Goal: Communication & Community: Answer question/provide support

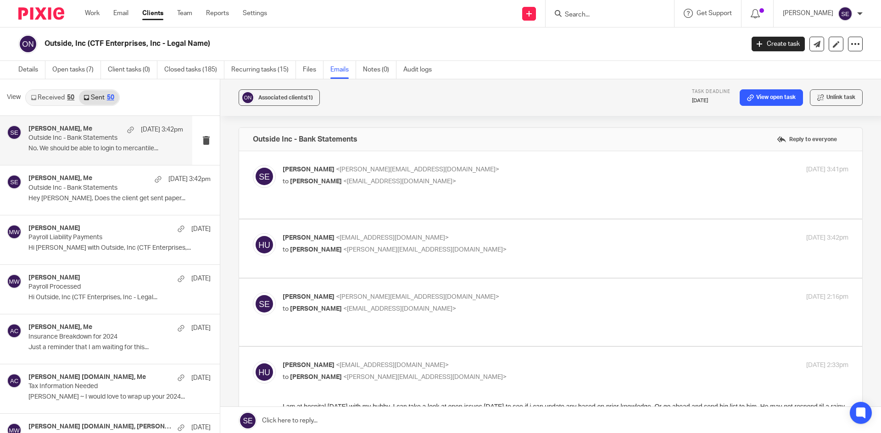
click at [105, 145] on p "No. We should be able to login to mercantile..." at bounding box center [105, 149] width 155 height 8
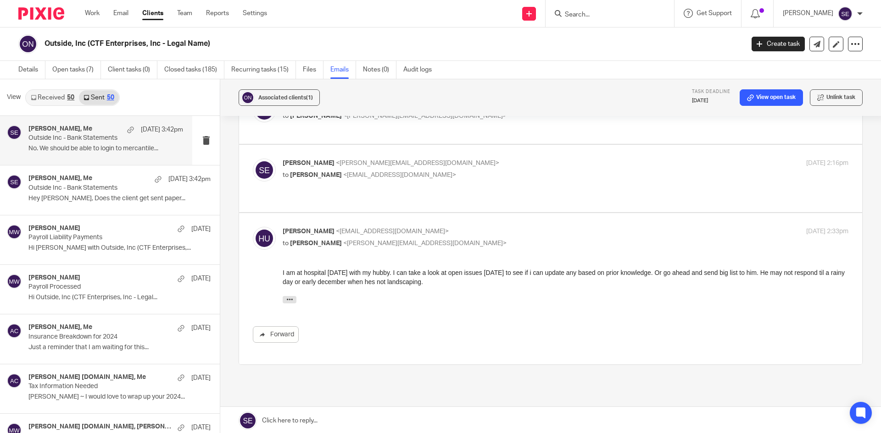
scroll to position [1, 0]
click at [607, 226] on div "[PERSON_NAME] <[EMAIL_ADDRESS][DOMAIN_NAME]> to [PERSON_NAME] <[PERSON_NAME][EM…" at bounding box center [550, 288] width 595 height 124
drag, startPoint x: 743, startPoint y: 185, endPoint x: 726, endPoint y: 176, distance: 19.3
click at [743, 226] on div "[DATE] 2:33pm" at bounding box center [754, 231] width 189 height 10
checkbox input "false"
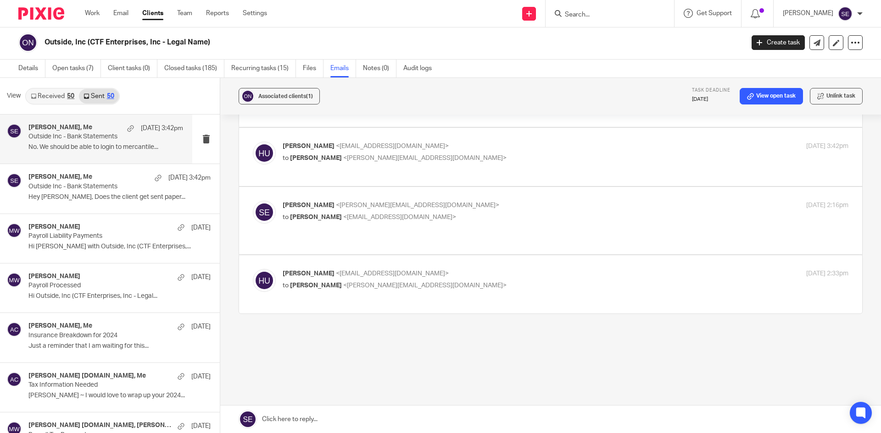
scroll to position [41, 0]
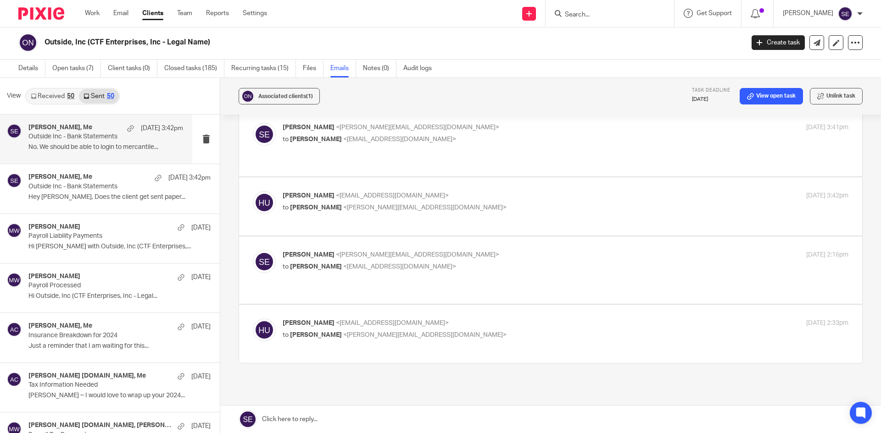
click at [703, 153] on label at bounding box center [550, 142] width 623 height 67
click at [253, 123] on input "checkbox" at bounding box center [252, 122] width 0 height 0
checkbox input "true"
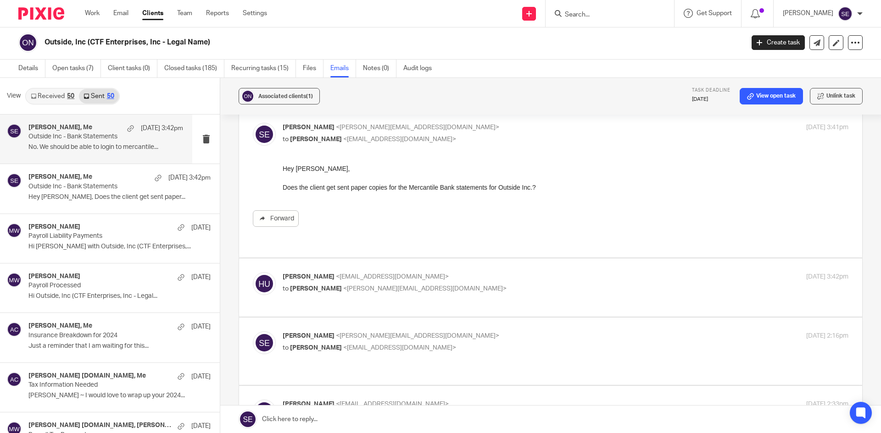
scroll to position [122, 0]
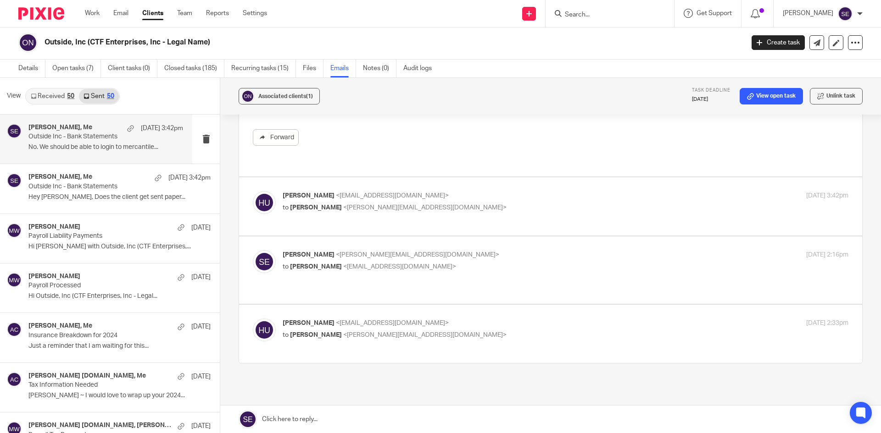
drag, startPoint x: 582, startPoint y: 296, endPoint x: 558, endPoint y: 287, distance: 25.6
click at [582, 331] on p "to [PERSON_NAME] <[PERSON_NAME][EMAIL_ADDRESS][DOMAIN_NAME]>" at bounding box center [471, 336] width 377 height 10
checkbox input "true"
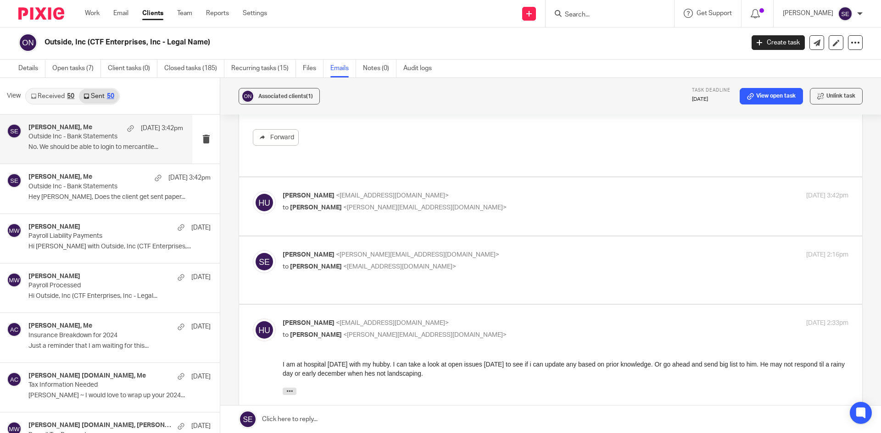
scroll to position [215, 0]
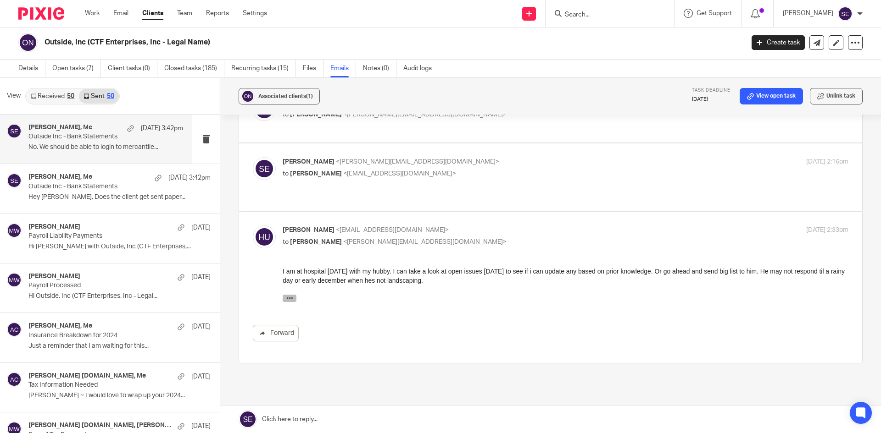
click at [291, 299] on icon "button" at bounding box center [289, 298] width 7 height 7
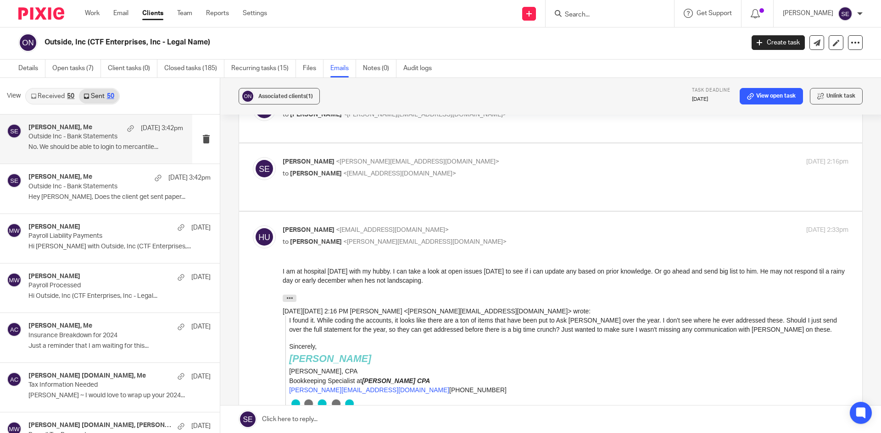
scroll to position [516, 0]
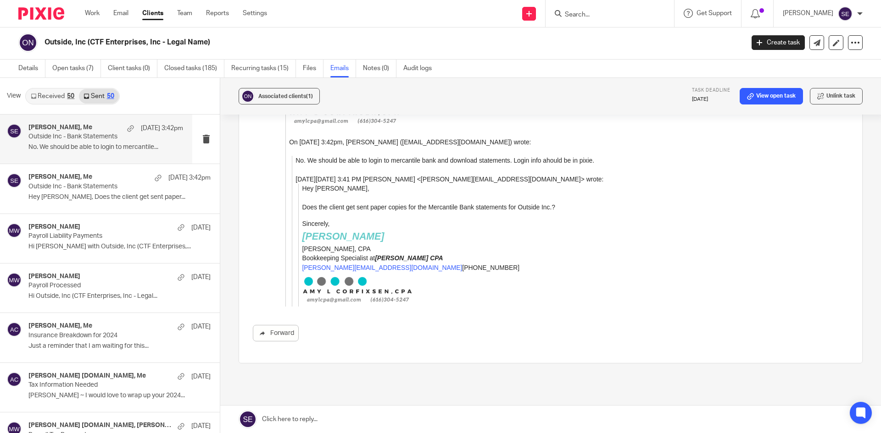
click at [61, 92] on link "Received 50" at bounding box center [52, 96] width 53 height 15
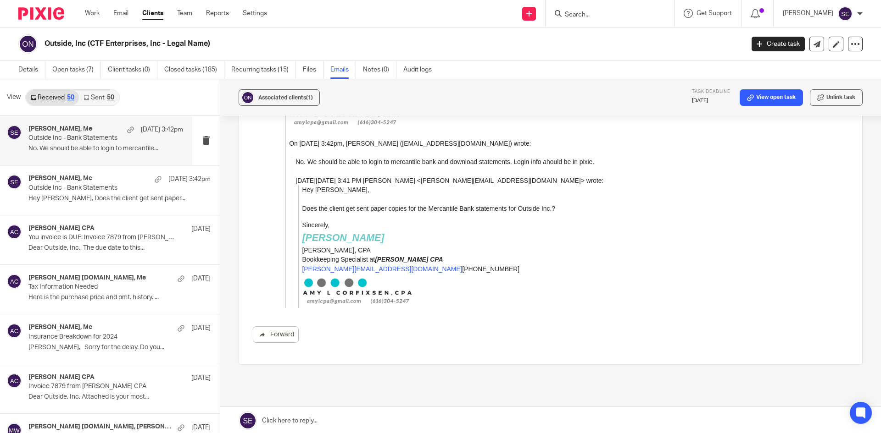
click at [86, 145] on p "No. We should be able to login to mercantile..." at bounding box center [105, 149] width 155 height 8
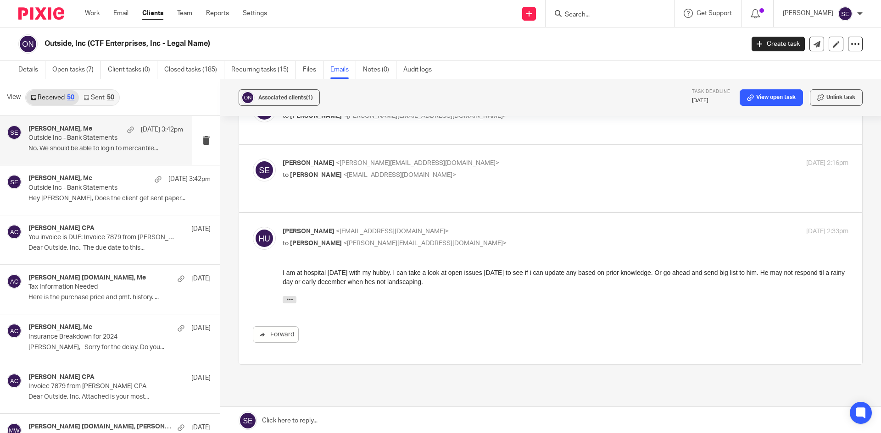
scroll to position [1, 0]
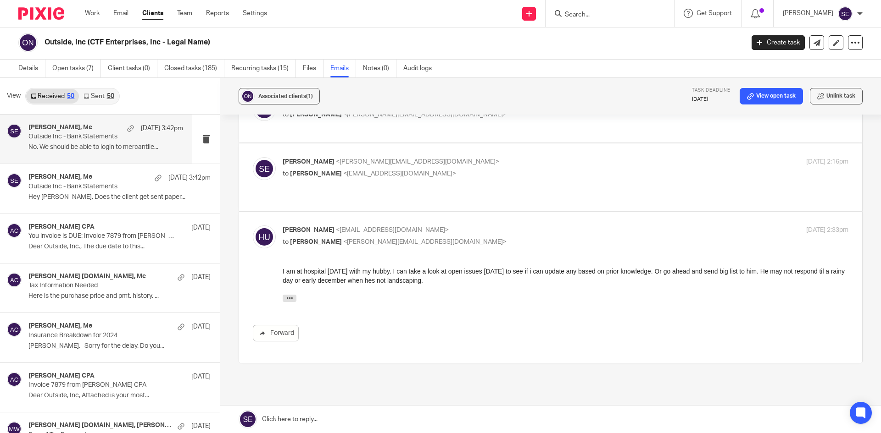
drag, startPoint x: 506, startPoint y: 270, endPoint x: 501, endPoint y: 271, distance: 5.2
click at [503, 271] on div "Forward" at bounding box center [550, 304] width 595 height 75
click at [70, 175] on h4 "[PERSON_NAME], Me" at bounding box center [60, 177] width 64 height 8
click at [86, 144] on p "No. We should be able to login to mercantile..." at bounding box center [105, 148] width 155 height 8
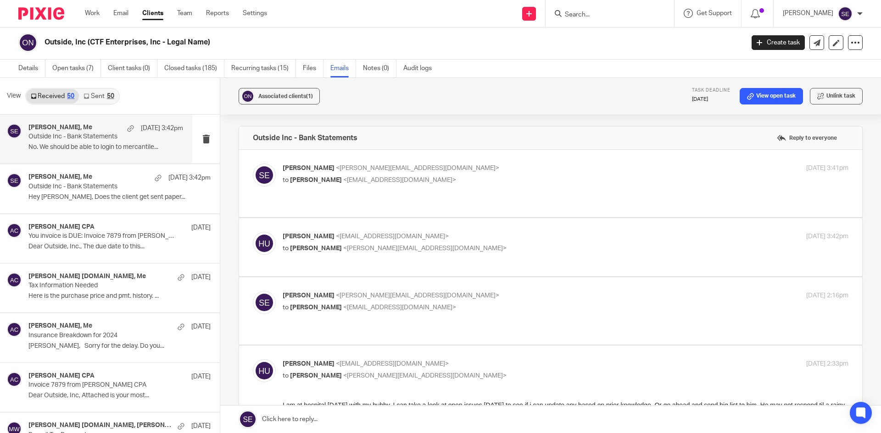
scroll to position [134, 0]
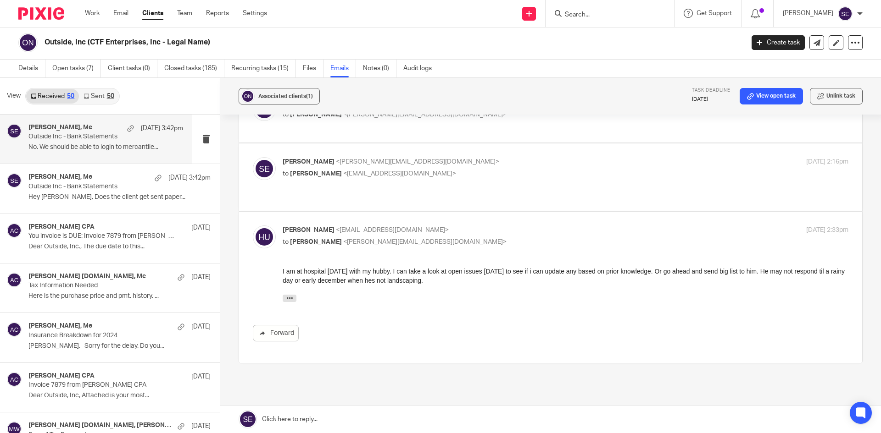
click at [544, 305] on div "[DATE][DATE] 2:16 PM [PERSON_NAME] < [PERSON_NAME][EMAIL_ADDRESS][DOMAIN_NAME] …" at bounding box center [566, 301] width 566 height 12
click at [286, 295] on button "button" at bounding box center [290, 298] width 14 height 7
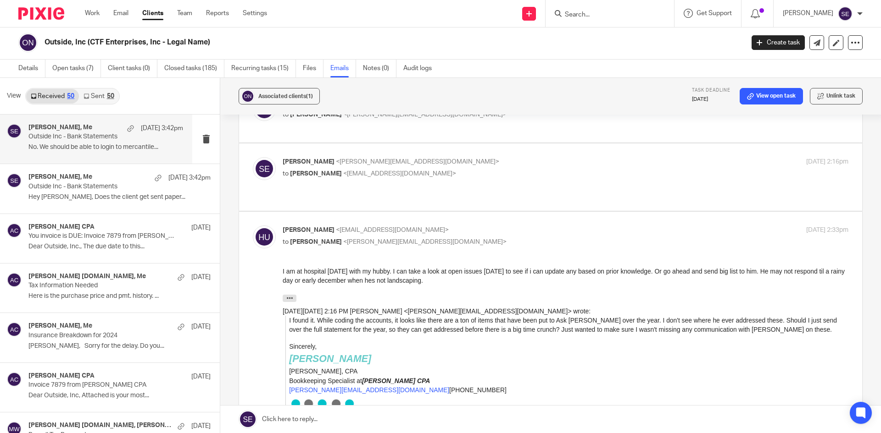
click at [455, 226] on div "[PERSON_NAME] <[EMAIL_ADDRESS][DOMAIN_NAME]> to [PERSON_NAME] <[PERSON_NAME][EM…" at bounding box center [550, 438] width 595 height 425
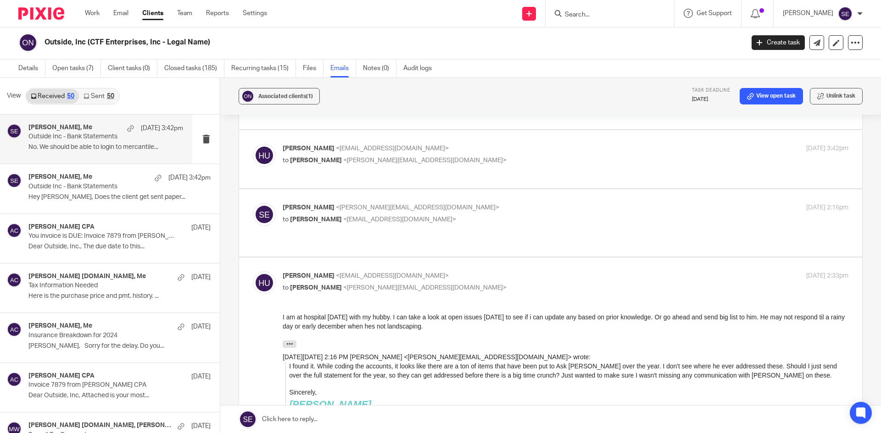
click at [440, 203] on p "[PERSON_NAME] <[PERSON_NAME][EMAIL_ADDRESS][DOMAIN_NAME]>" at bounding box center [471, 208] width 377 height 10
checkbox input "true"
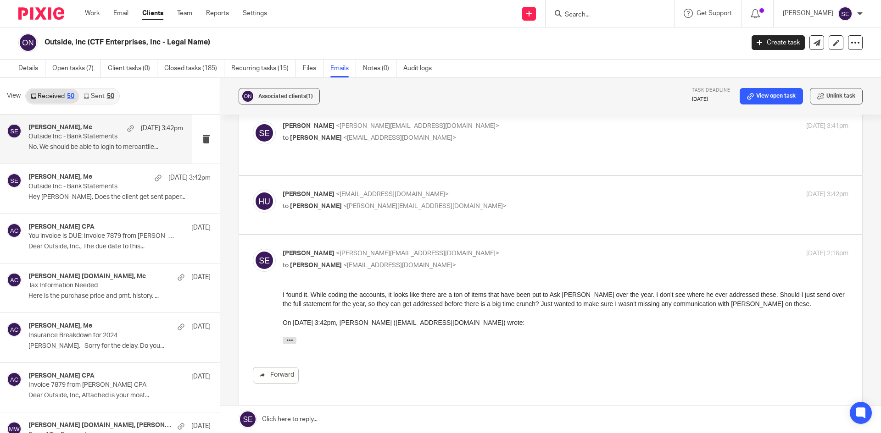
scroll to position [501, 0]
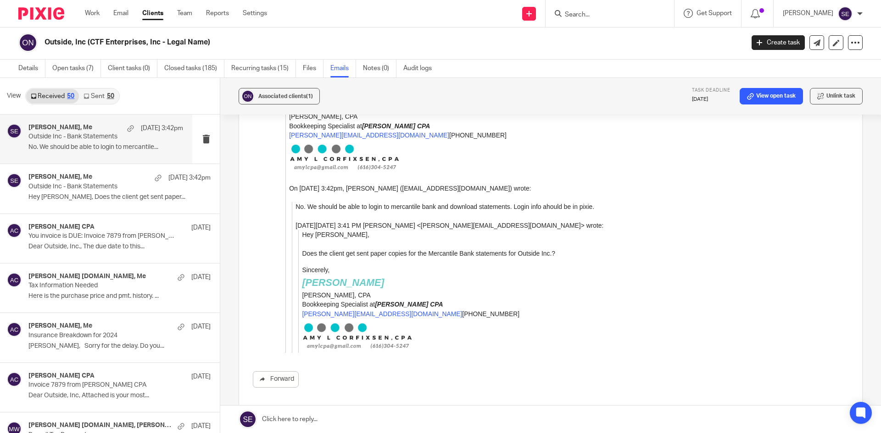
click at [532, 310] on p "[PERSON_NAME][EMAIL_ADDRESS][DOMAIN_NAME] [PHONE_NUMBER]" at bounding box center [575, 313] width 546 height 9
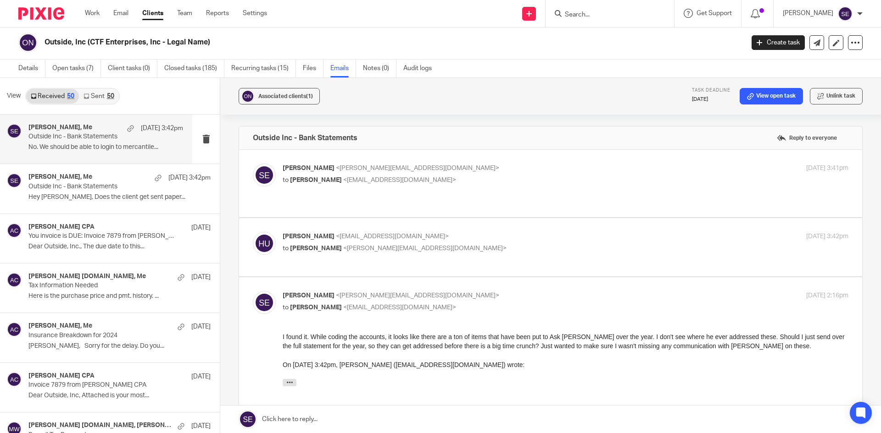
scroll to position [0, 0]
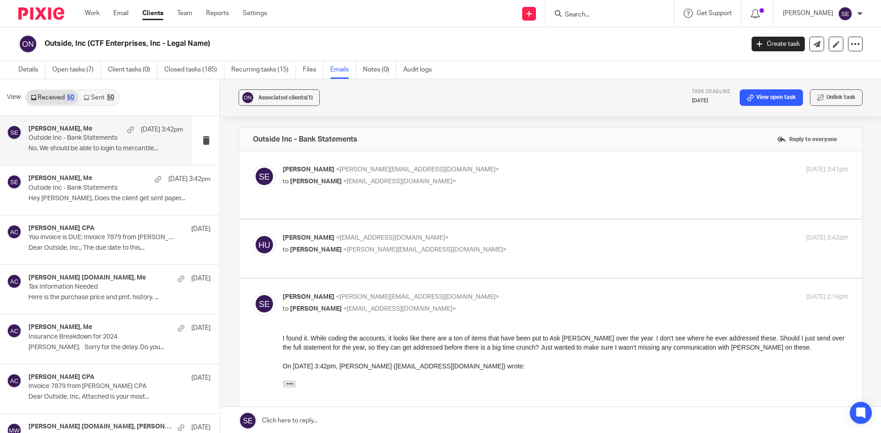
click at [67, 94] on div "50" at bounding box center [70, 97] width 7 height 6
click at [67, 144] on div "[PERSON_NAME], Me [DATE] 3:42pm Outside Inc - Bank Statements No. We should be …" at bounding box center [105, 140] width 155 height 31
click at [79, 182] on div "[PERSON_NAME], Me [DATE] 3:42pm" at bounding box center [105, 179] width 155 height 9
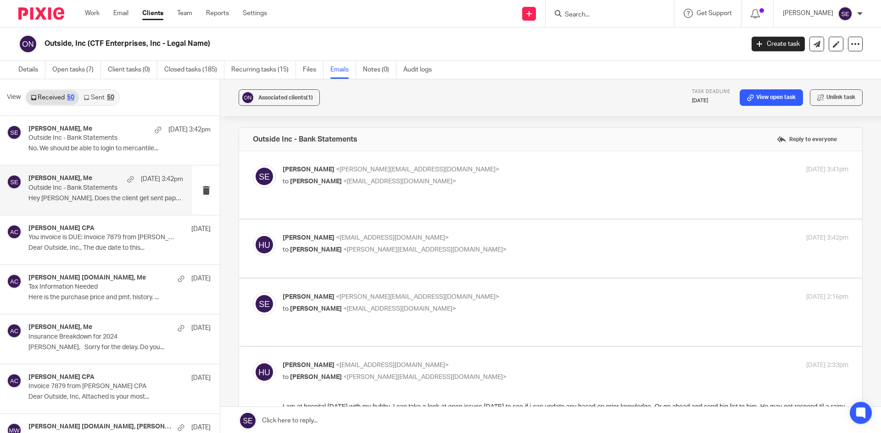
click at [94, 198] on p "Hey [PERSON_NAME], Does the client get sent paper..." at bounding box center [105, 199] width 155 height 8
click at [105, 128] on div "[PERSON_NAME], Me [DATE] 3:42pm" at bounding box center [105, 129] width 155 height 9
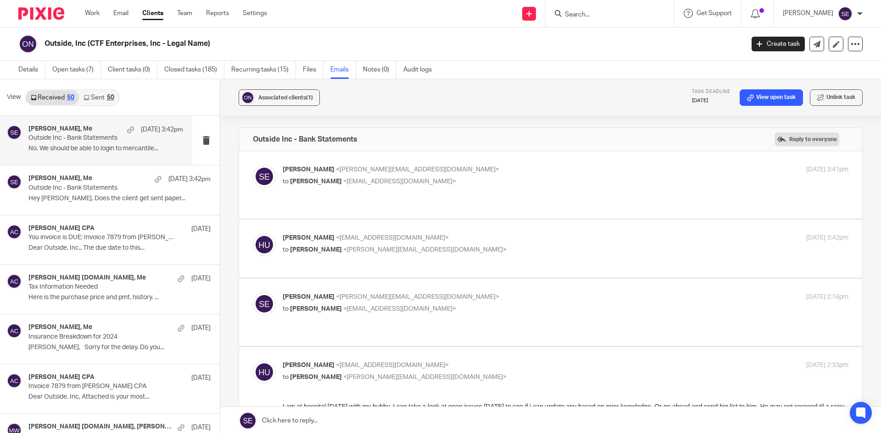
click at [806, 137] on label "Reply to everyone" at bounding box center [806, 140] width 65 height 14
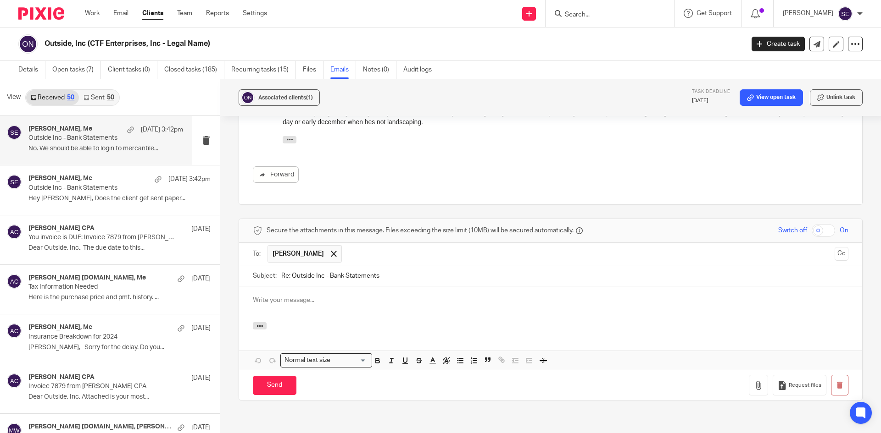
click at [386, 296] on p at bounding box center [550, 300] width 595 height 9
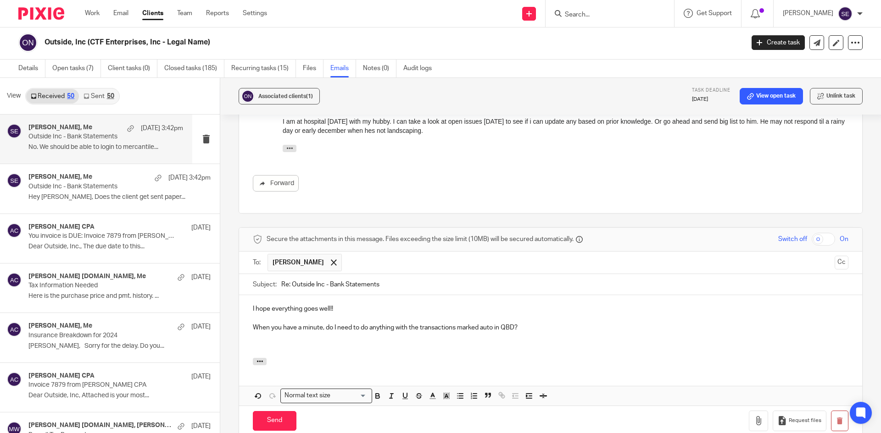
click at [444, 333] on p at bounding box center [550, 337] width 595 height 9
click at [439, 342] on p at bounding box center [550, 346] width 595 height 9
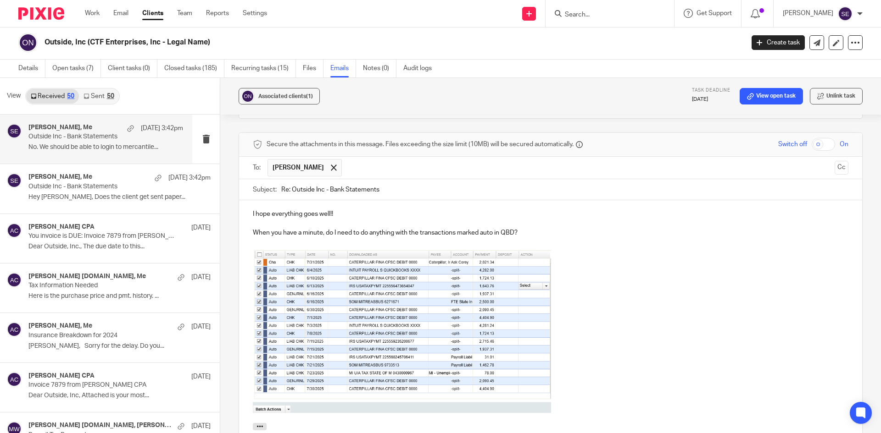
scroll to position [516, 0]
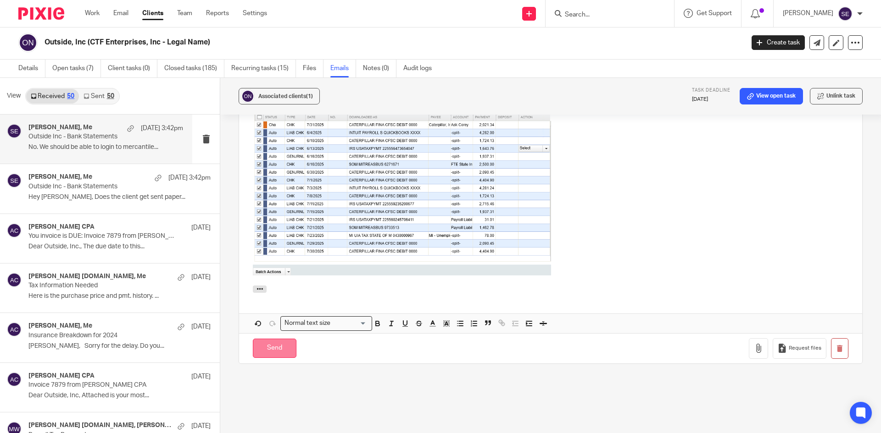
click at [274, 339] on input "Send" at bounding box center [275, 349] width 44 height 20
